Goal: Task Accomplishment & Management: Manage account settings

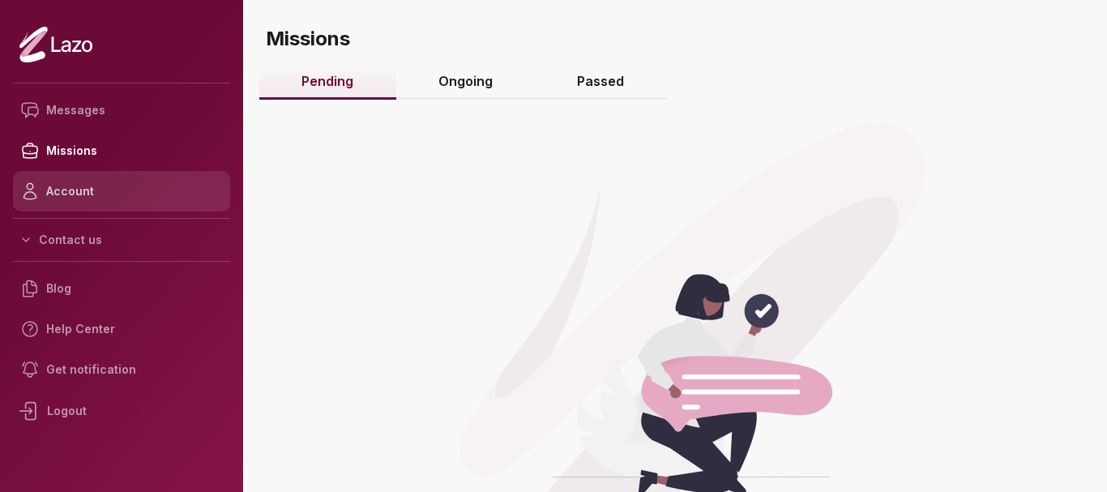
click at [79, 179] on link "Account" at bounding box center [121, 191] width 217 height 41
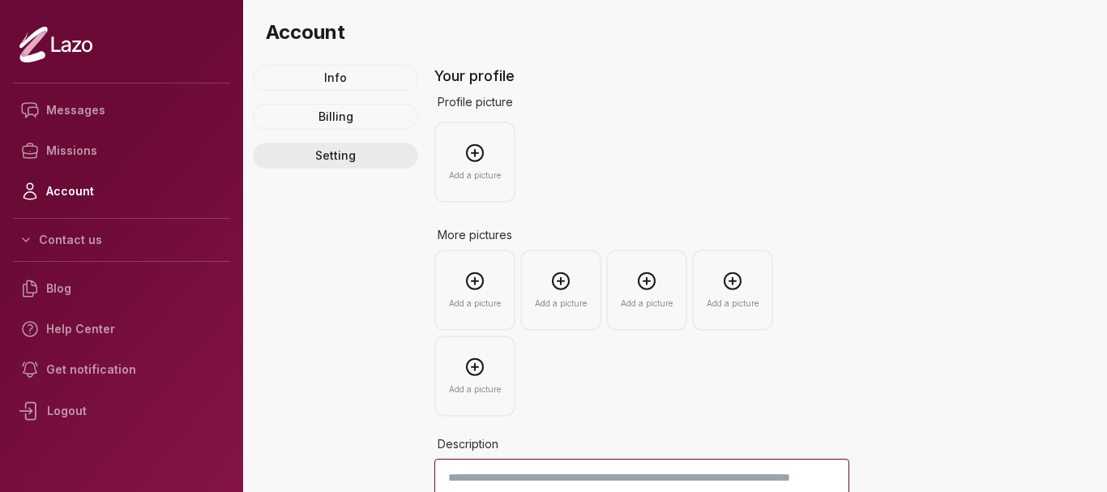
click at [324, 153] on link "Setting" at bounding box center [335, 156] width 165 height 26
select select "******"
select select "*****"
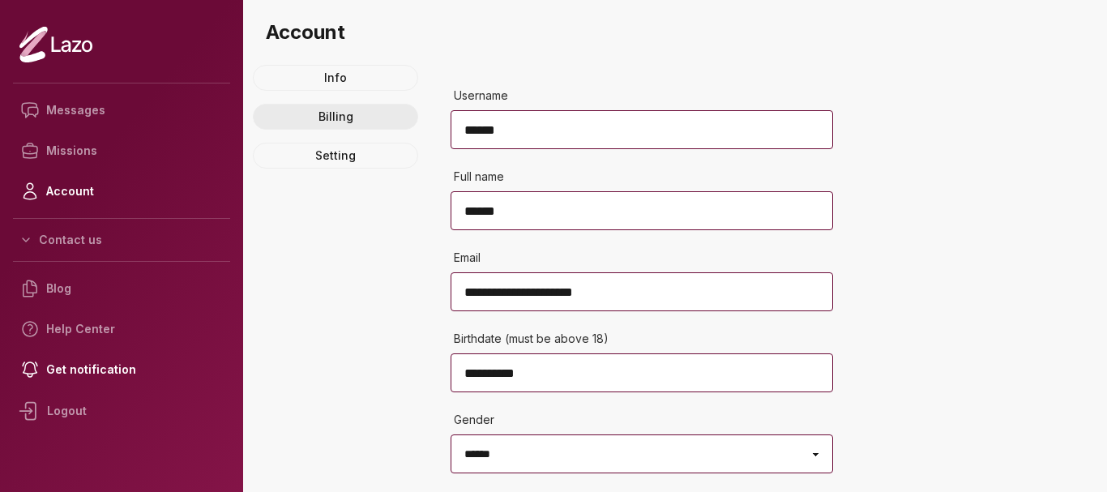
click at [332, 113] on link "Billing" at bounding box center [335, 117] width 165 height 26
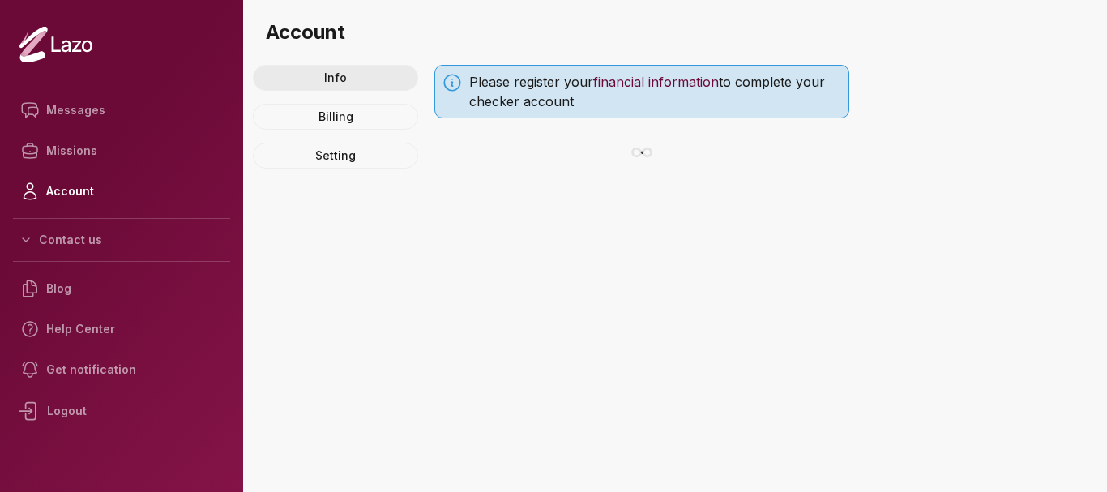
click at [339, 74] on link "Info" at bounding box center [335, 78] width 165 height 26
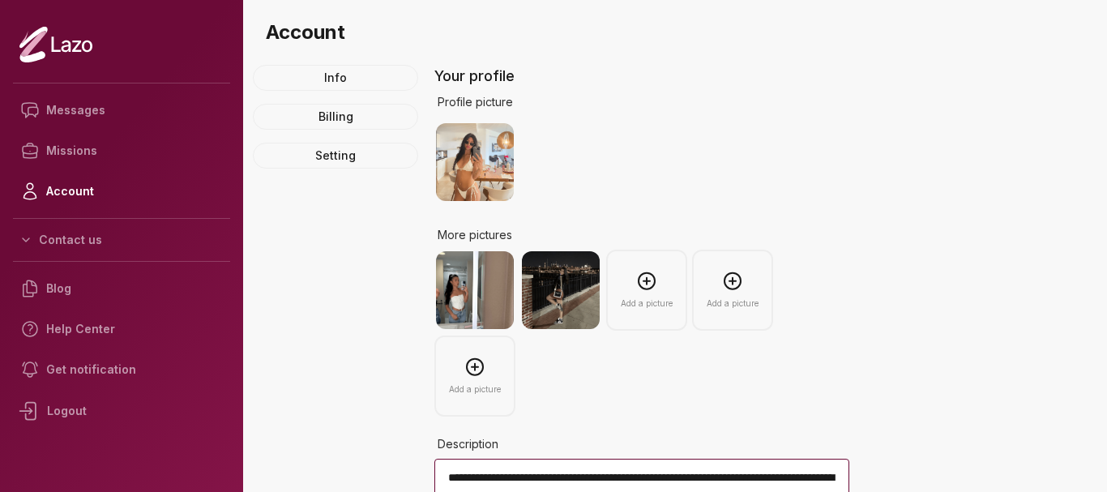
click at [482, 144] on img at bounding box center [475, 162] width 78 height 78
drag, startPoint x: 555, startPoint y: 276, endPoint x: 472, endPoint y: 300, distance: 85.9
click at [472, 300] on img at bounding box center [475, 290] width 78 height 78
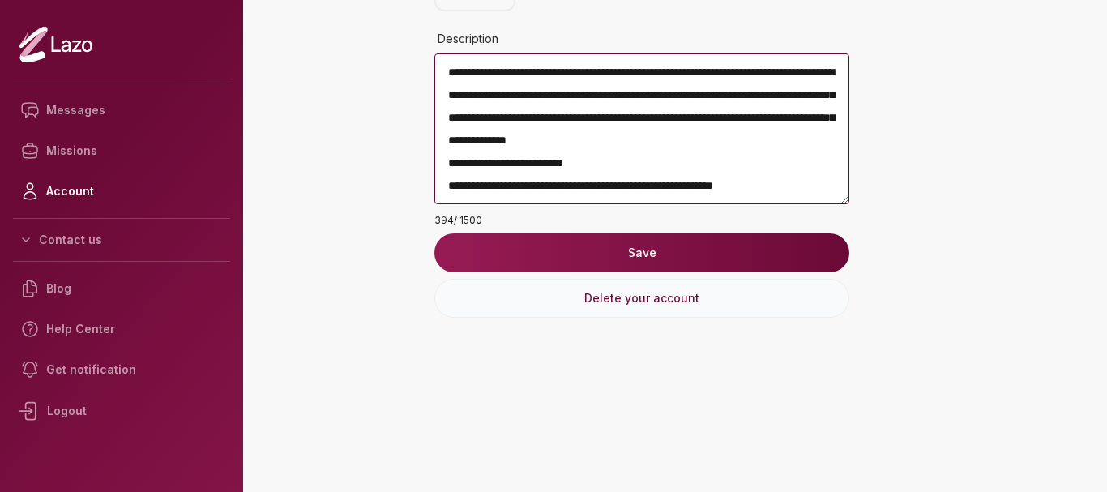
click at [668, 296] on button "Delete your account" at bounding box center [641, 298] width 415 height 39
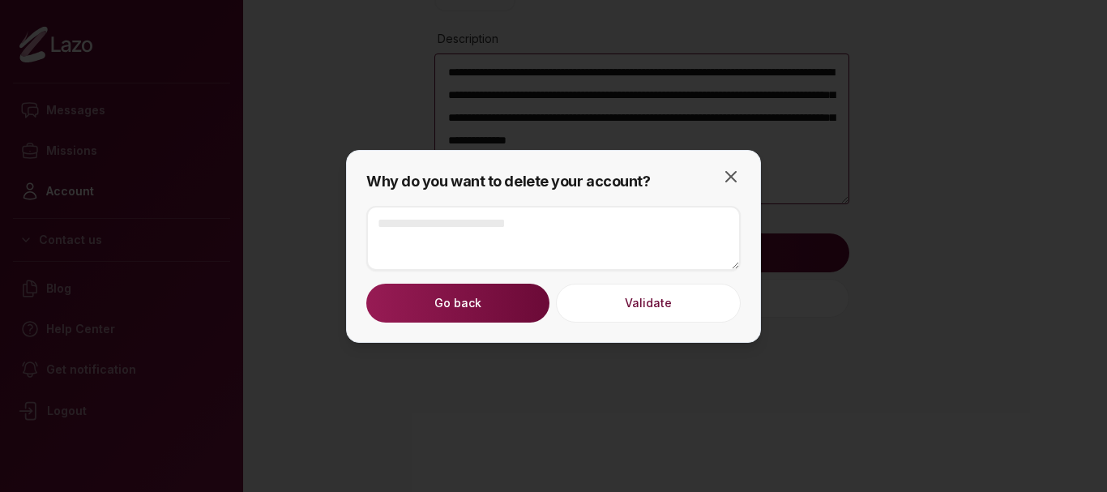
drag, startPoint x: 464, startPoint y: 308, endPoint x: 610, endPoint y: 331, distance: 147.7
click at [610, 331] on div "Why do you want to delete your account? Go back Validate Close" at bounding box center [553, 246] width 415 height 193
click at [621, 309] on button "Validate" at bounding box center [648, 303] width 185 height 39
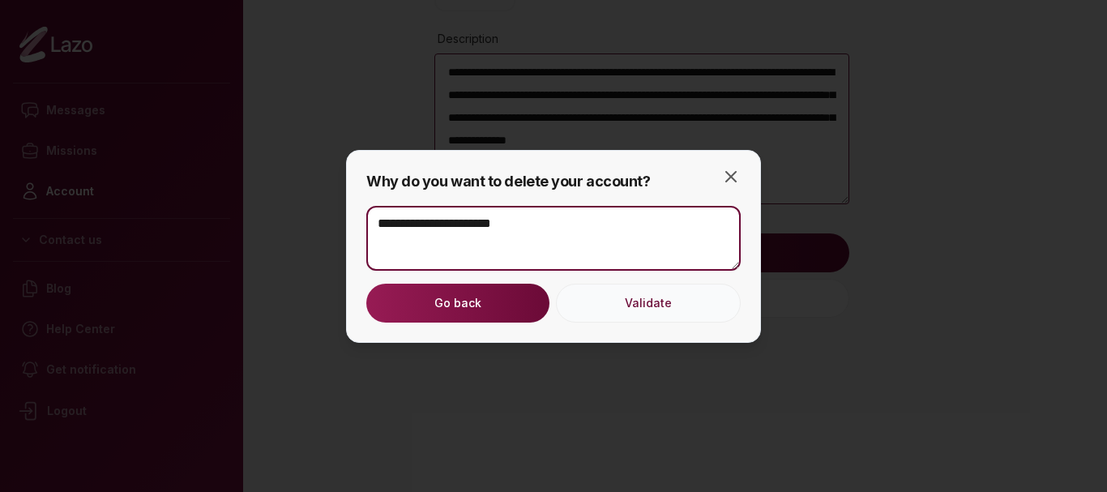
type textarea "**********"
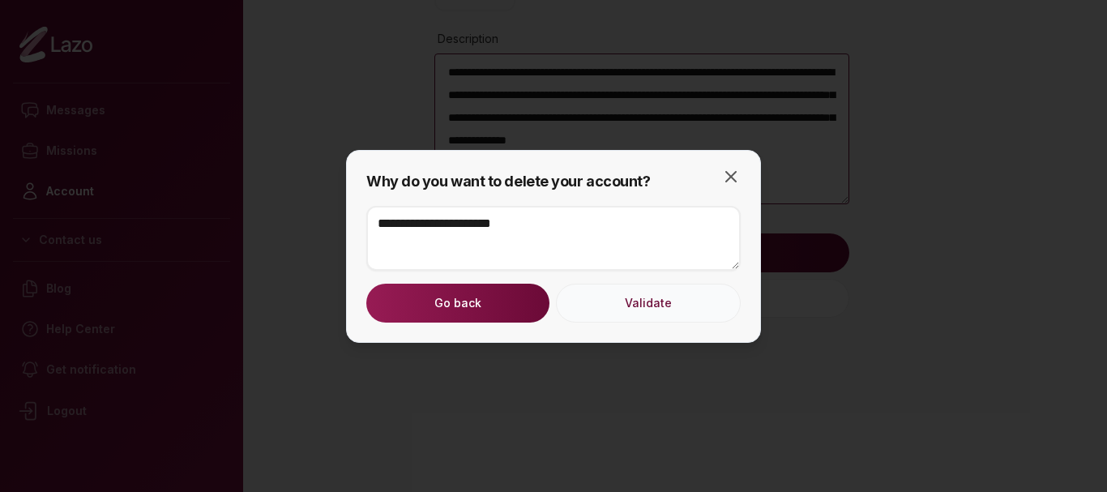
click at [621, 309] on button "Validate" at bounding box center [648, 303] width 185 height 39
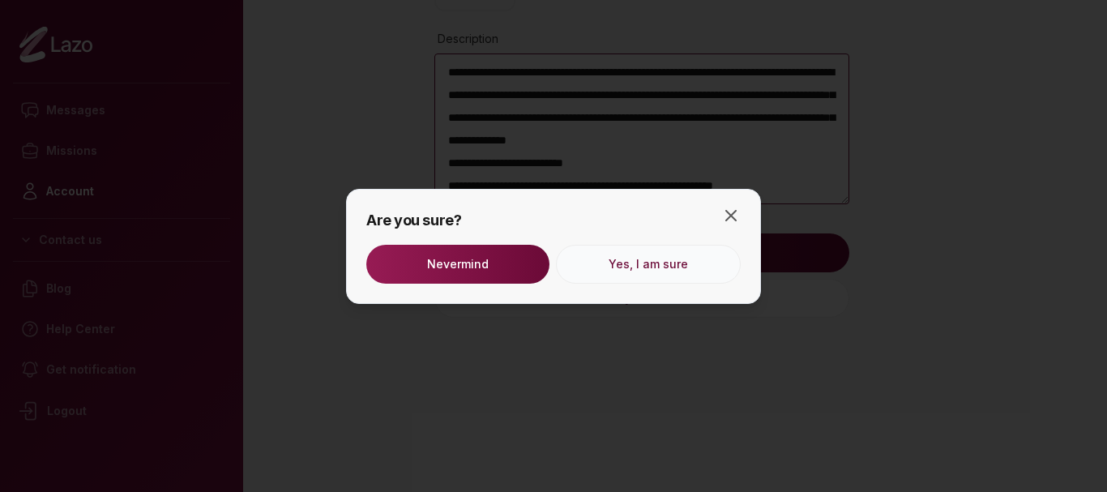
click at [636, 271] on button "Yes, I am sure" at bounding box center [648, 264] width 185 height 39
